Goal: Find contact information: Obtain details needed to contact an individual or organization

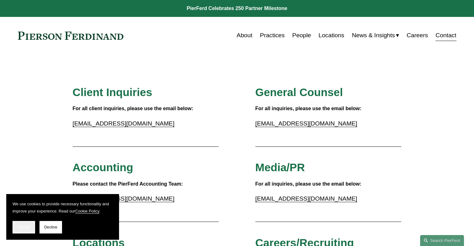
click at [31, 227] on button "Accept" at bounding box center [24, 227] width 23 height 13
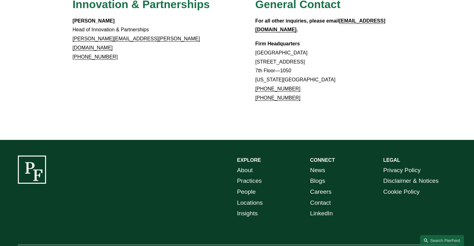
scroll to position [563, 0]
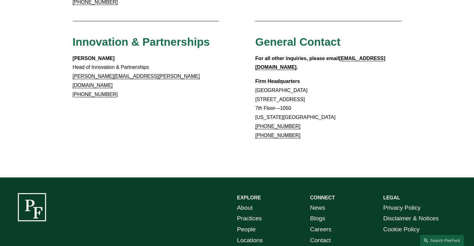
drag, startPoint x: 297, startPoint y: 97, endPoint x: 256, endPoint y: 96, distance: 40.4
click at [256, 96] on p "Firm Headquarters Rockefeller Center 1270 Avenue of the Americas 7th Floor—1050…" at bounding box center [329, 108] width 146 height 63
copy link "+1.917.914.2279"
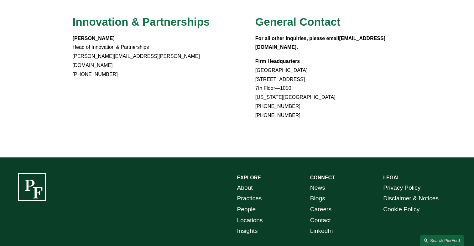
scroll to position [601, 0]
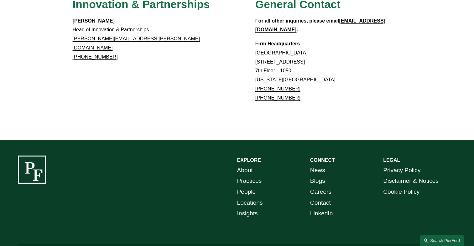
click at [41, 232] on div "EXPLORE CONNECT About Practices People Locations Insights News Blogs Careers Co…" at bounding box center [237, 207] width 474 height 135
drag, startPoint x: 36, startPoint y: 228, endPoint x: 48, endPoint y: 227, distance: 11.7
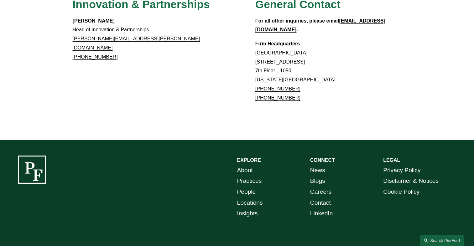
copy p "Pierson Ferdinand"
